Goal: Information Seeking & Learning: Check status

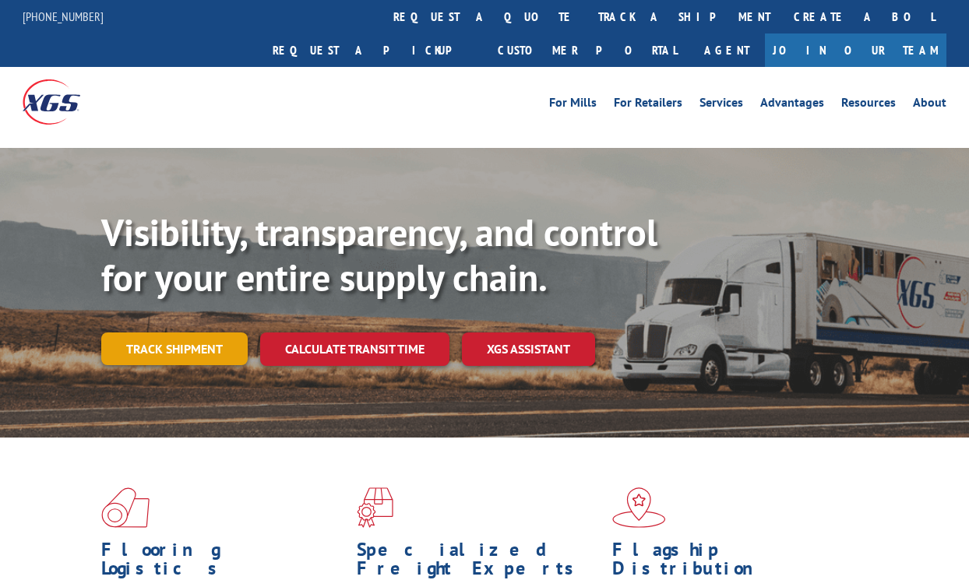
click at [199, 333] on link "Track shipment" at bounding box center [174, 349] width 146 height 33
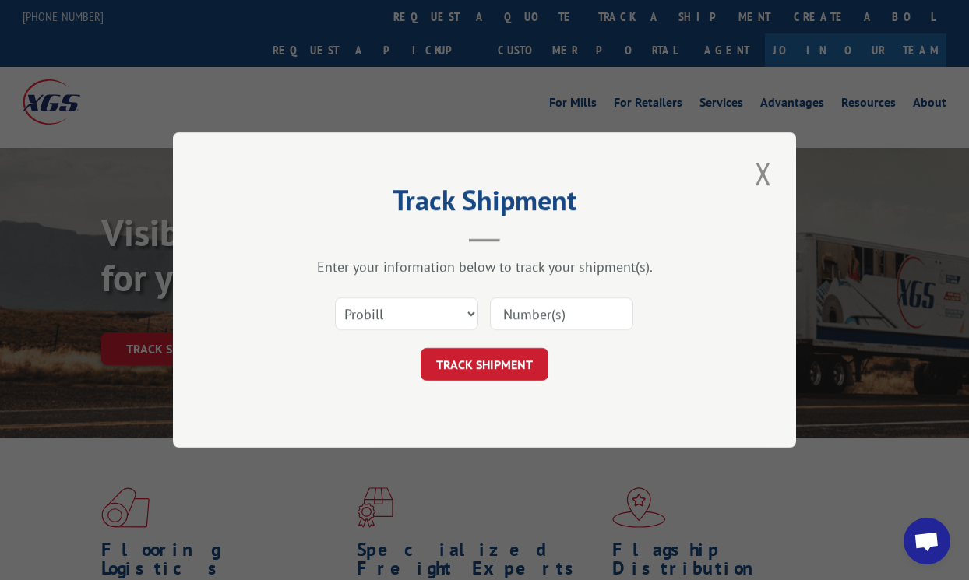
click at [526, 312] on input at bounding box center [561, 314] width 143 height 33
click at [537, 305] on input at bounding box center [561, 314] width 143 height 33
paste input "15963269"
type input "15963269"
click at [499, 358] on button "TRACK SHIPMENT" at bounding box center [485, 364] width 128 height 33
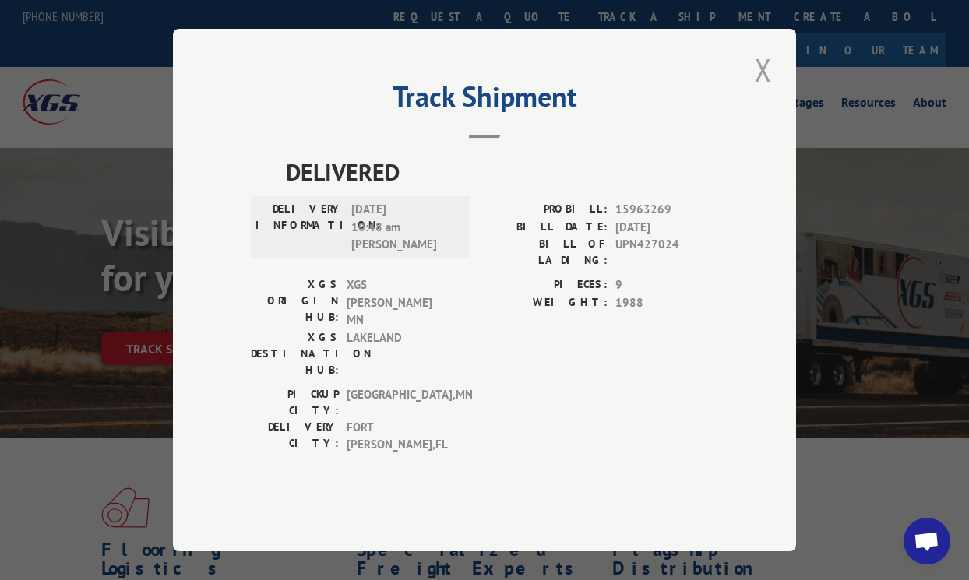
click at [765, 91] on button "Close modal" at bounding box center [763, 69] width 26 height 43
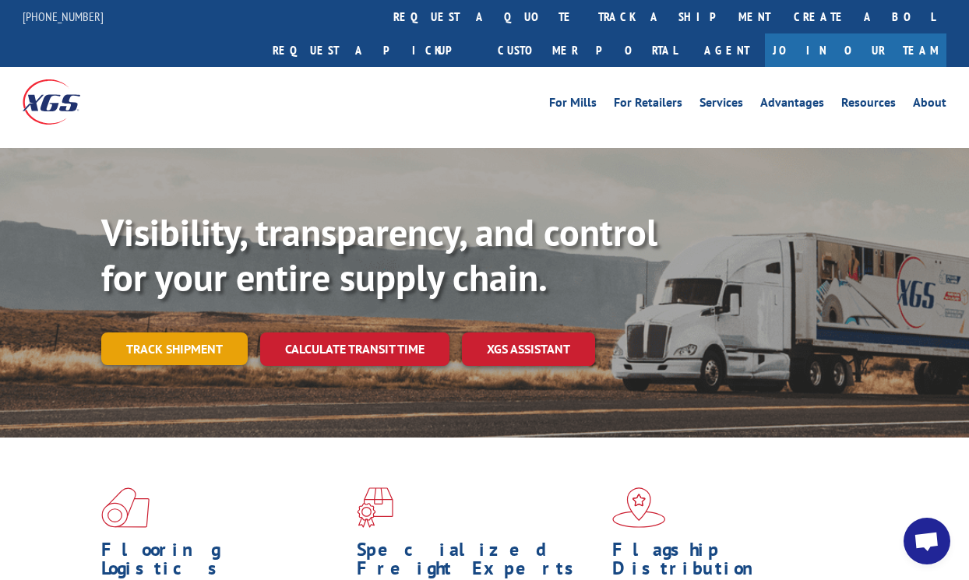
click at [206, 333] on link "Track shipment" at bounding box center [174, 349] width 146 height 33
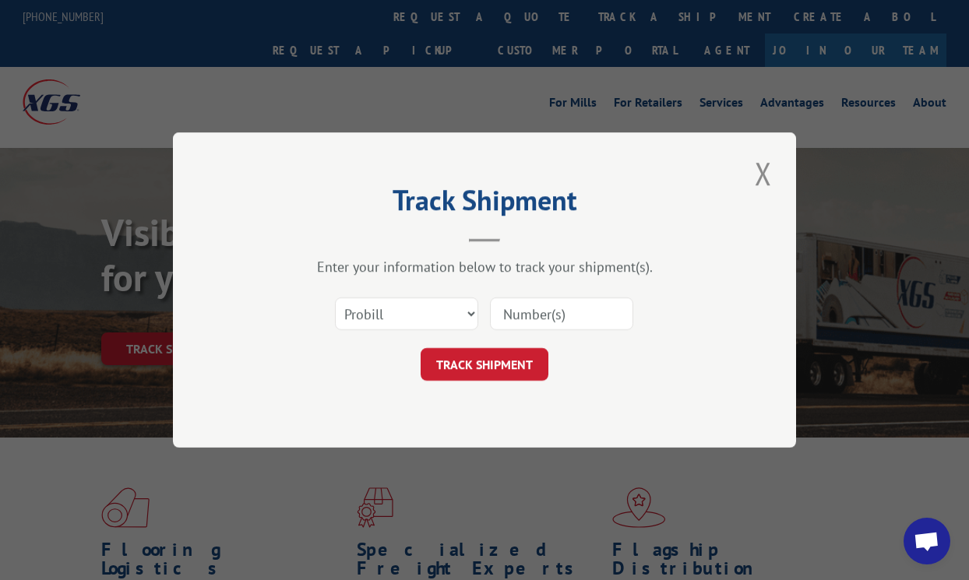
paste input "15963269"
type input "15963269"
click at [487, 367] on button "TRACK SHIPMENT" at bounding box center [485, 364] width 128 height 33
